Goal: Task Accomplishment & Management: Use online tool/utility

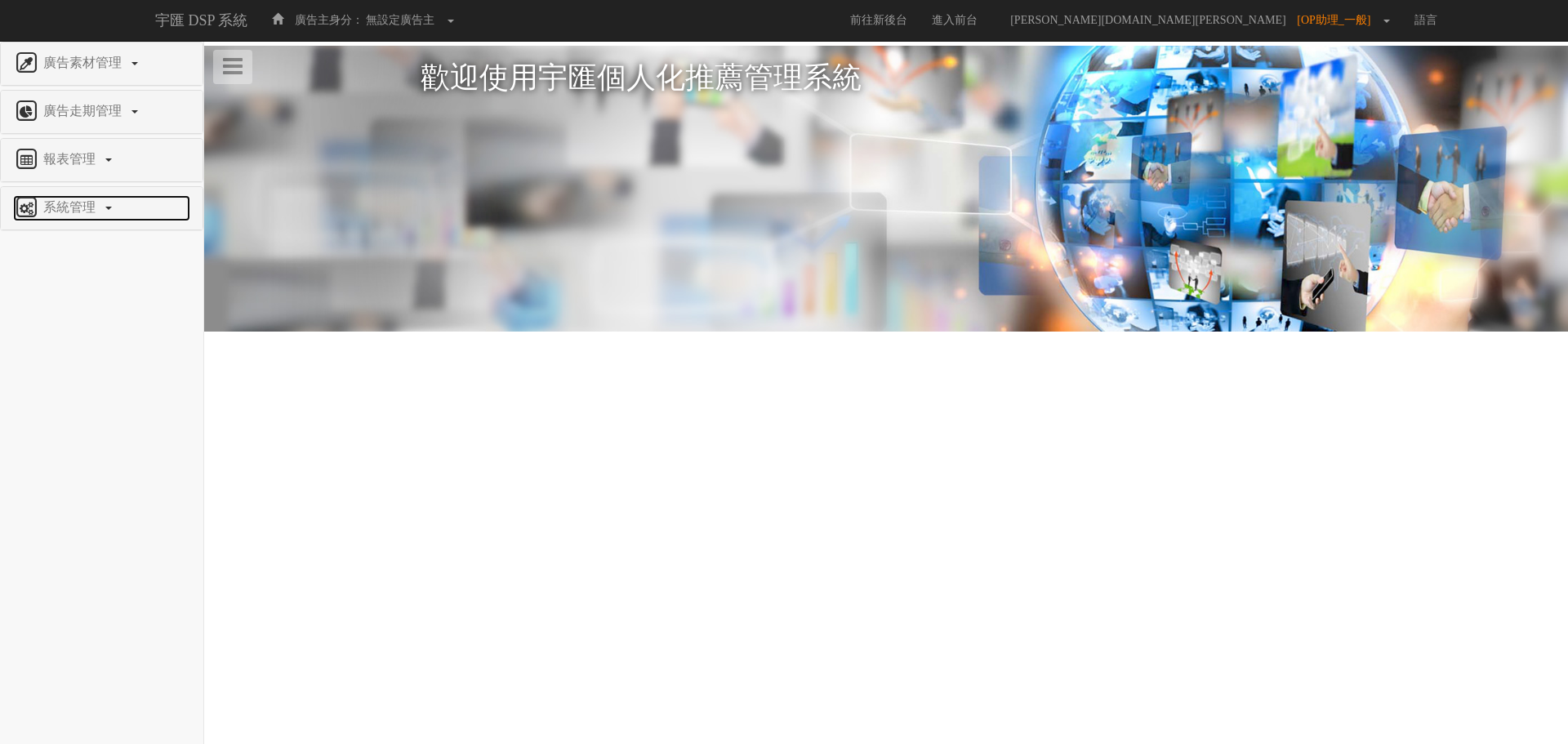
click at [91, 210] on span "系統管理" at bounding box center [71, 207] width 65 height 14
click at [87, 167] on link "報表管理" at bounding box center [101, 160] width 177 height 26
click at [68, 203] on span "全站分析" at bounding box center [42, 198] width 58 height 12
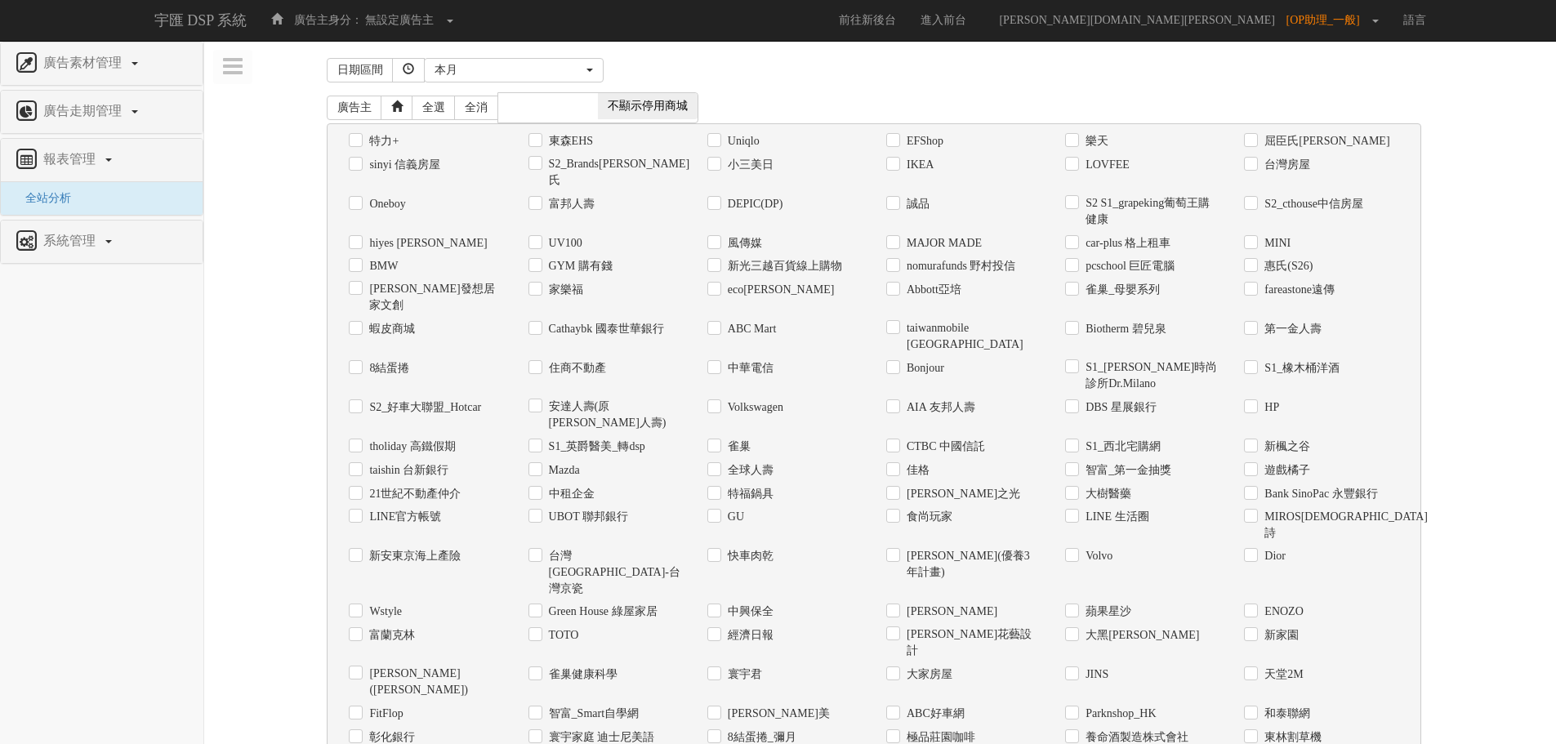
click at [725, 145] on label "Uniqlo" at bounding box center [742, 141] width 36 height 16
click at [718, 145] on input "Uniqlo" at bounding box center [712, 141] width 11 height 11
checkbox input "true"
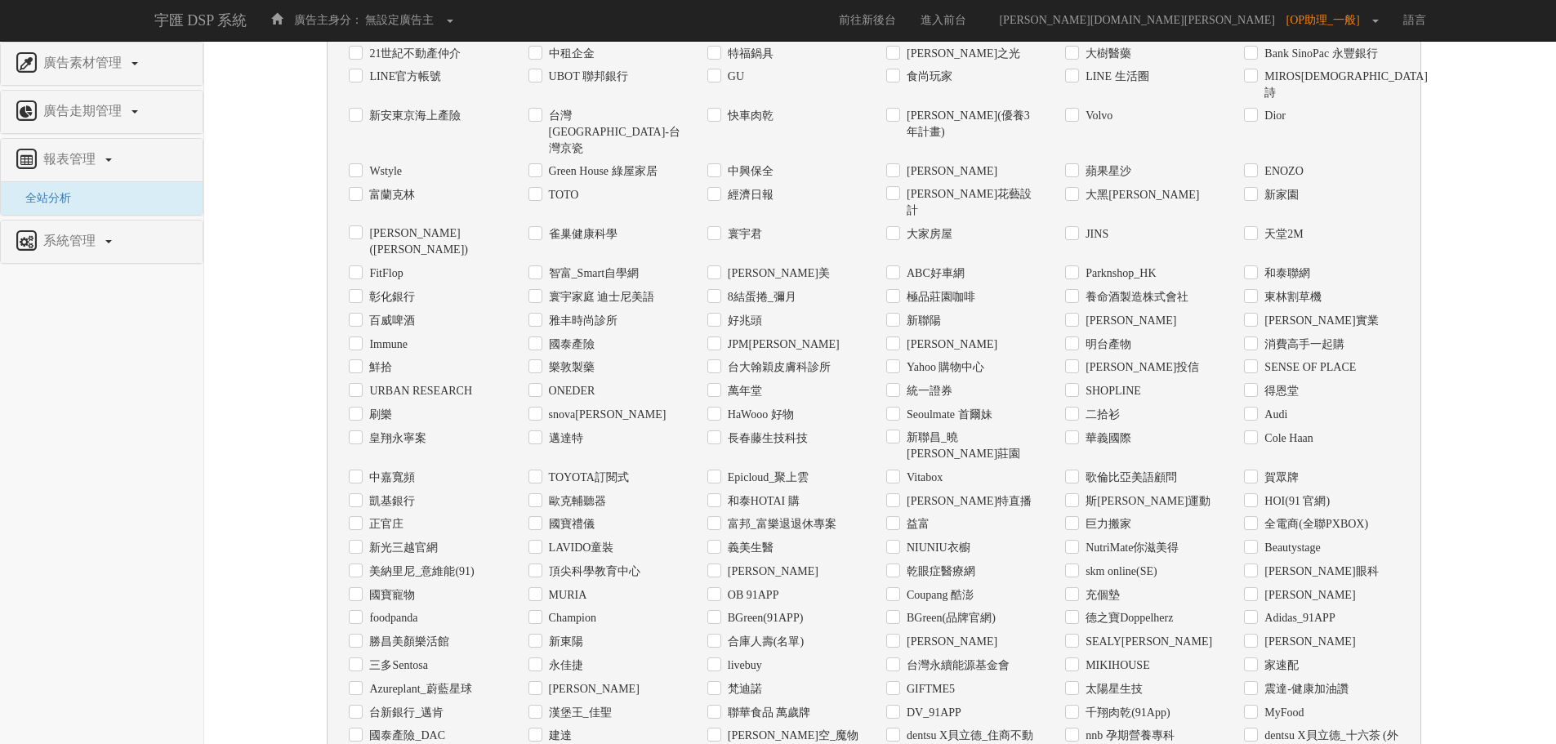
scroll to position [602, 0]
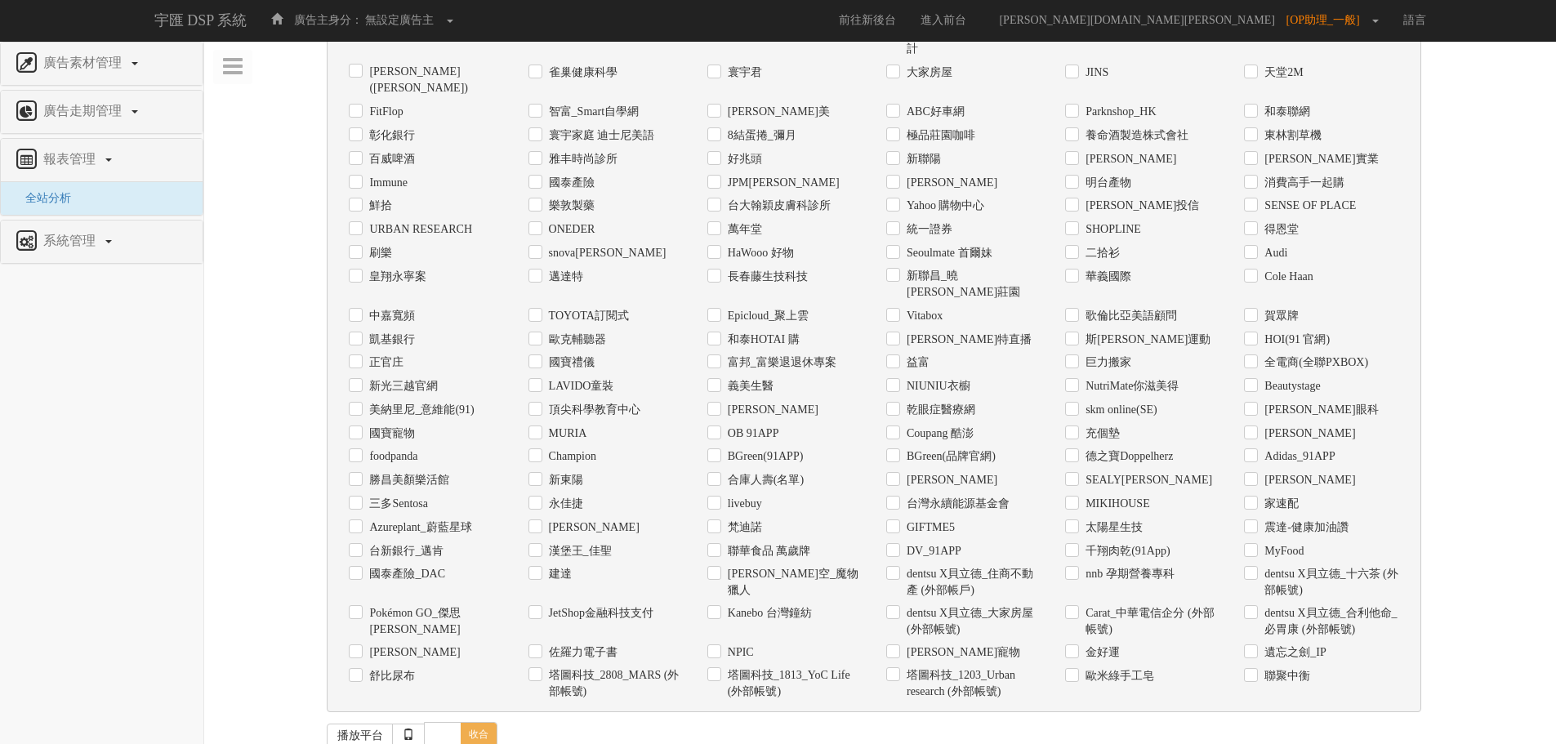
checkbox input "true"
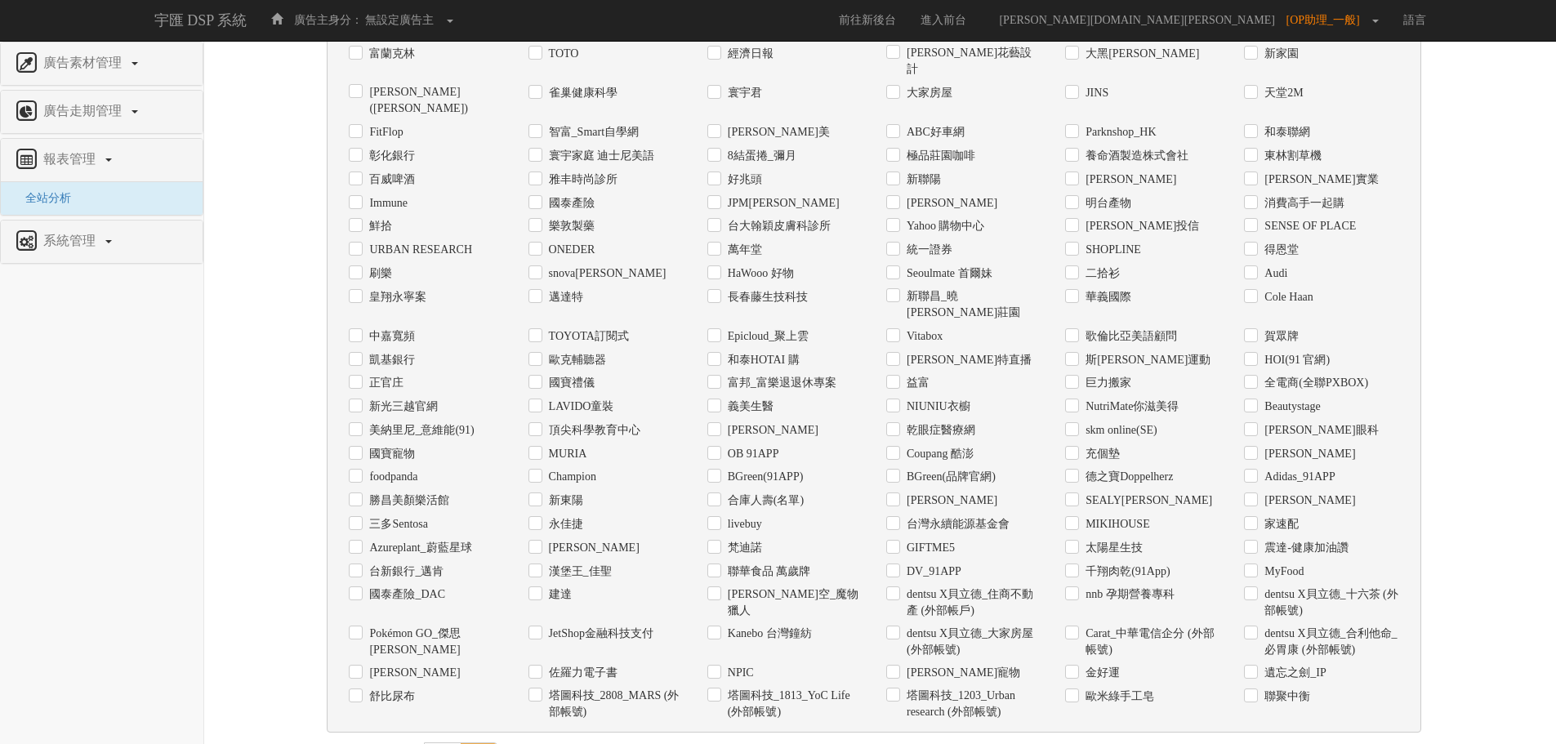
scroll to position [662, 0]
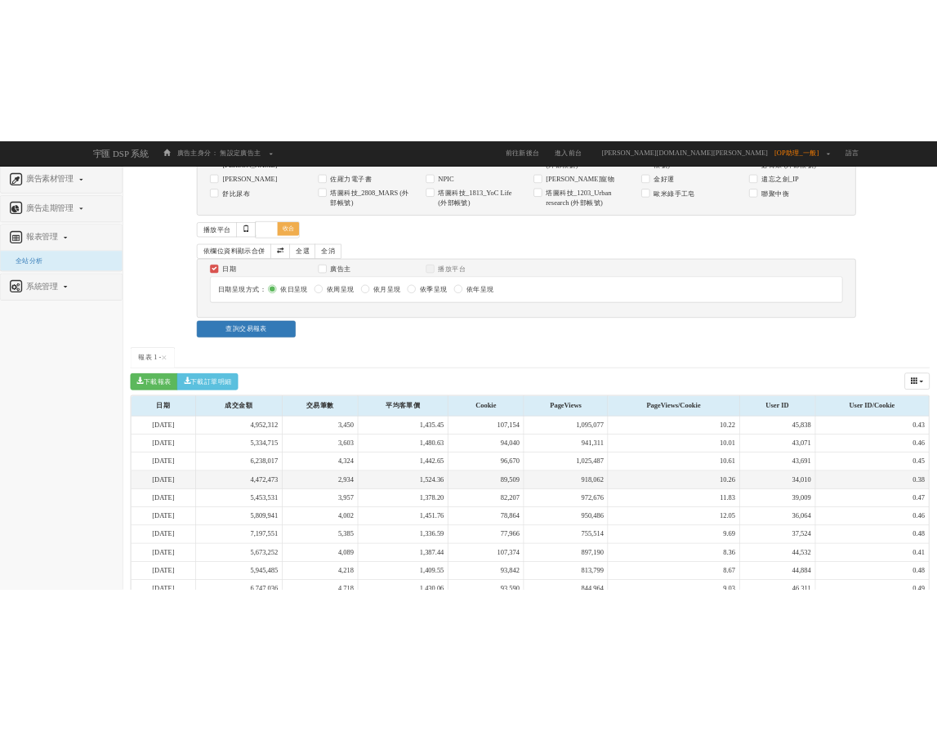
scroll to position [1230, 0]
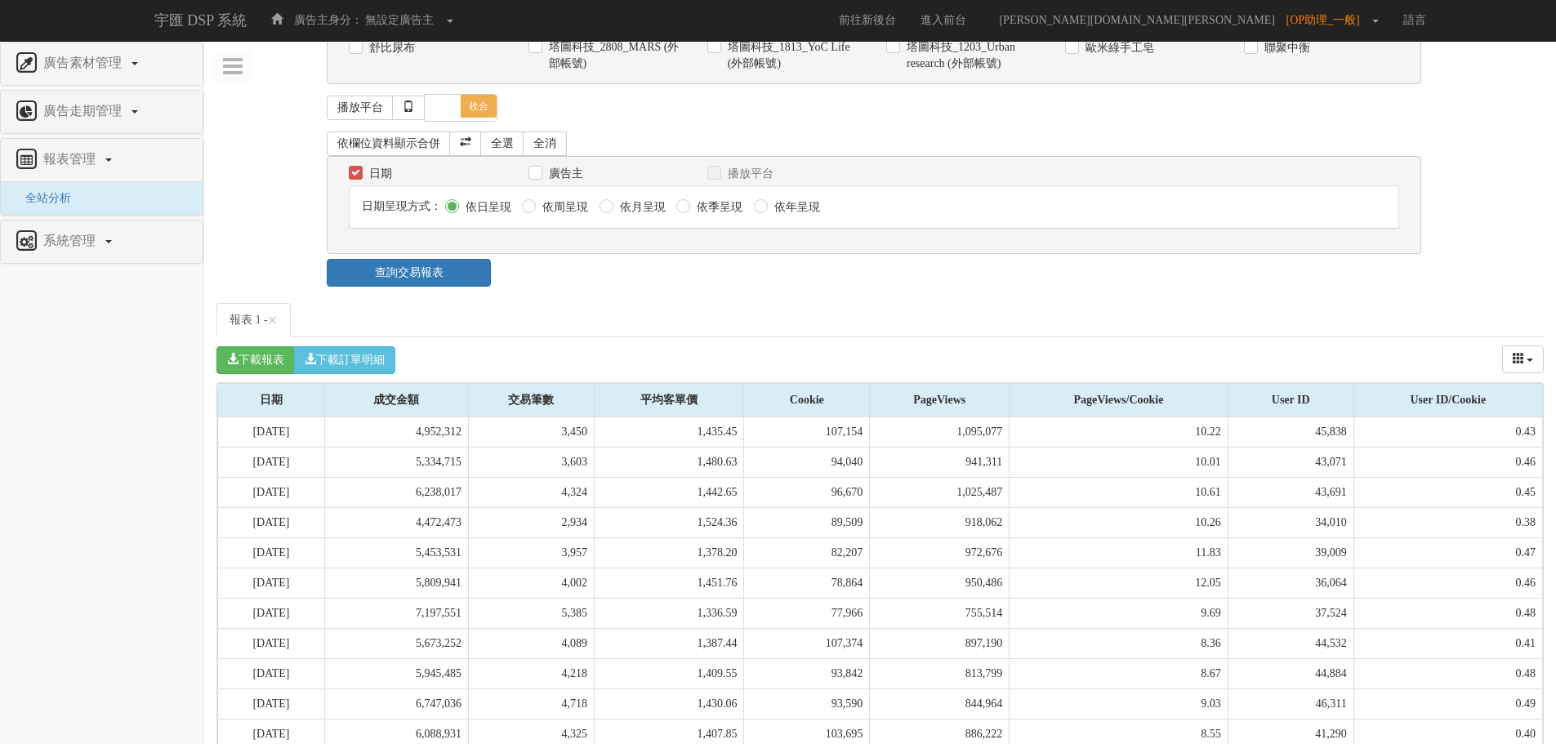
click at [412, 337] on div "下載報表 下載訂單明細 成交金額 交易筆數 平均客單價 Cookie PageViews PageViews/Cookie User ID User ID/C…" at bounding box center [879, 359] width 1327 height 45
click at [390, 346] on button "下載訂單明細" at bounding box center [344, 360] width 101 height 28
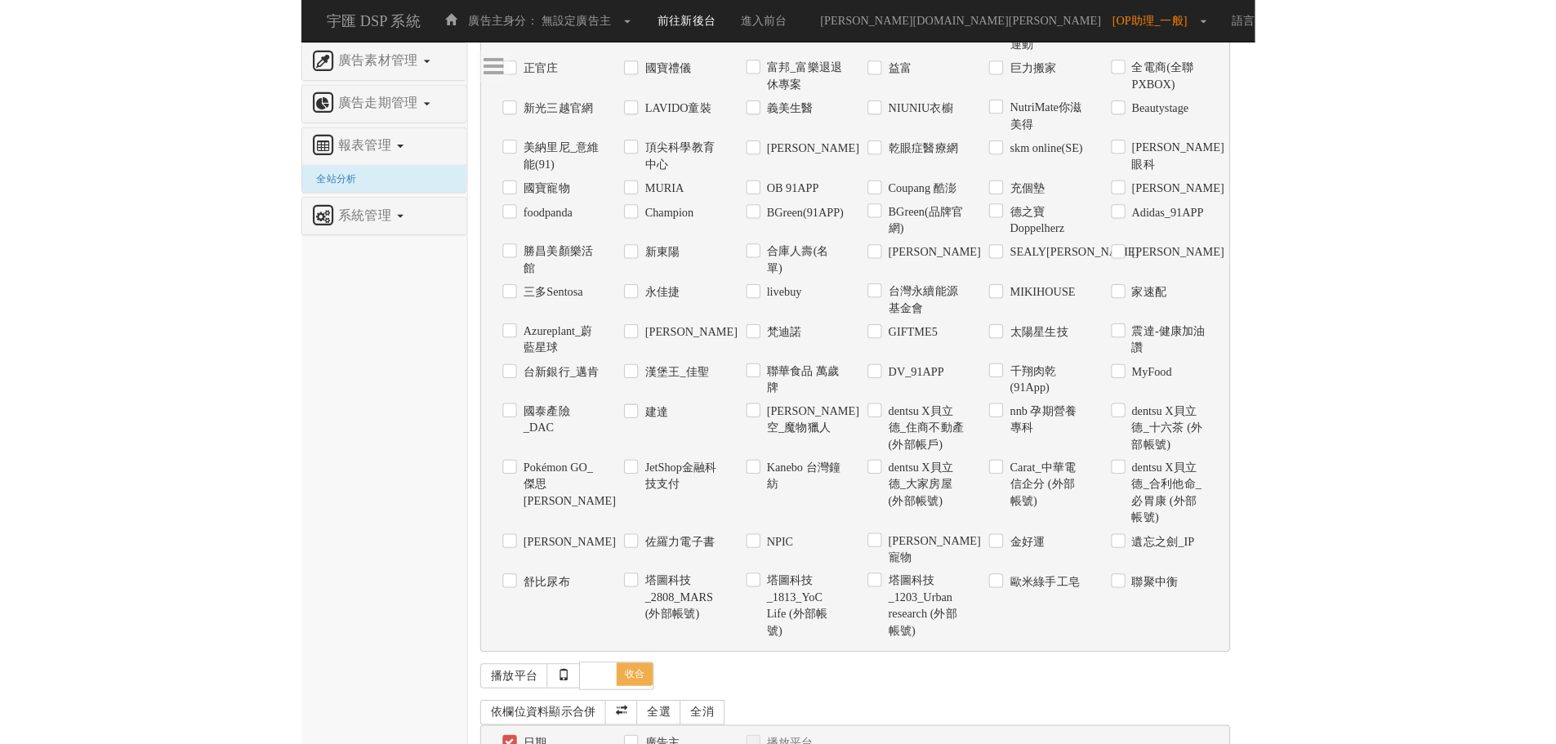
scroll to position [1214, 0]
